Goal: Use online tool/utility: Use online tool/utility

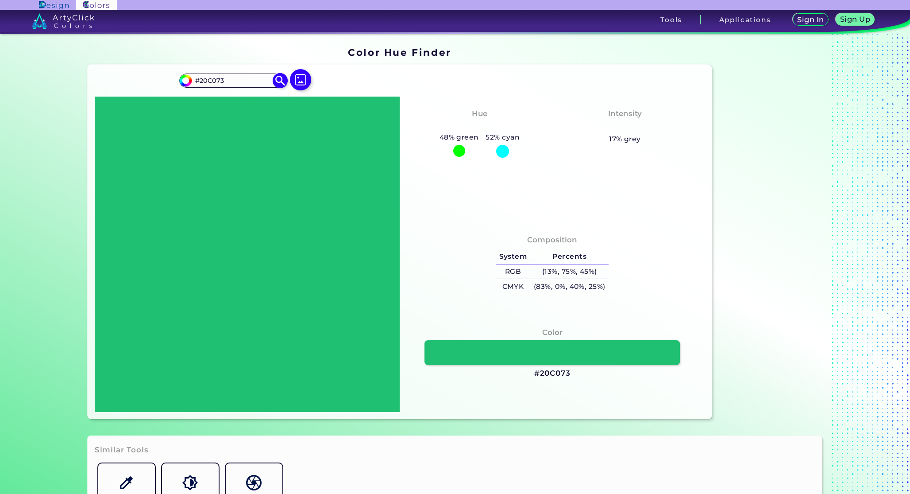
click at [248, 74] on div "#20c073 #20C073 Acadia ◉ Acid Green ◉ Aero Blue ◉ Alabaster ◉ Albescent White ◉…" at bounding box center [232, 81] width 107 height 14
drag, startPoint x: 248, startPoint y: 74, endPoint x: 245, endPoint y: 79, distance: 6.4
click at [248, 74] on div "#20c073 #20C073 Acadia ◉ Acid Green ◉ Aero Blue ◉ Alabaster ◉ Albescent White ◉…" at bounding box center [232, 81] width 107 height 14
click at [245, 79] on input "#20C073" at bounding box center [233, 80] width 82 height 12
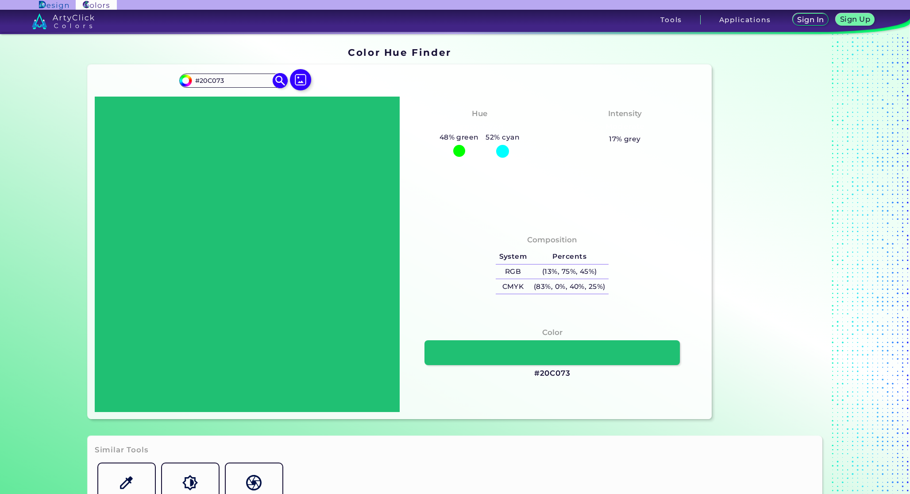
paste input "#5c994f"
click at [275, 81] on img at bounding box center [280, 80] width 15 height 15
click at [199, 78] on input "##5c994f" at bounding box center [233, 80] width 82 height 12
type input "#5c994f"
click at [276, 82] on img at bounding box center [280, 80] width 15 height 15
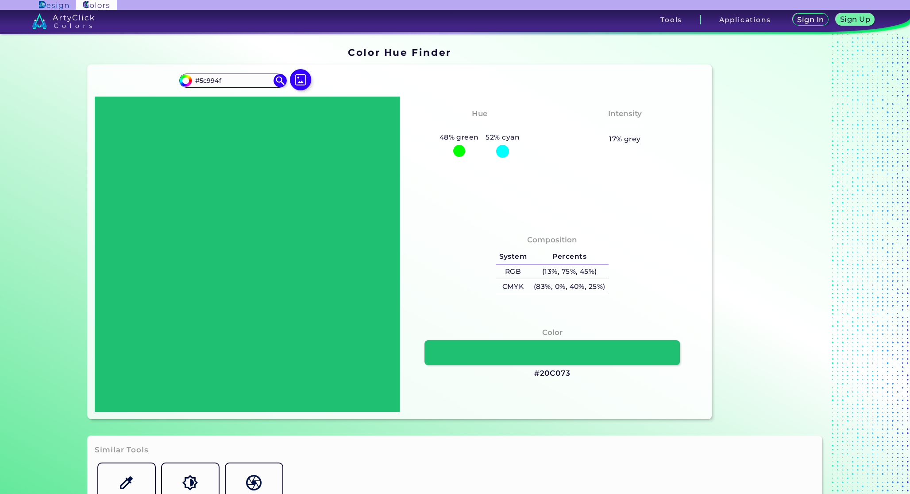
type input "#5c994f"
type input "#5C994F"
